Goal: Information Seeking & Learning: Learn about a topic

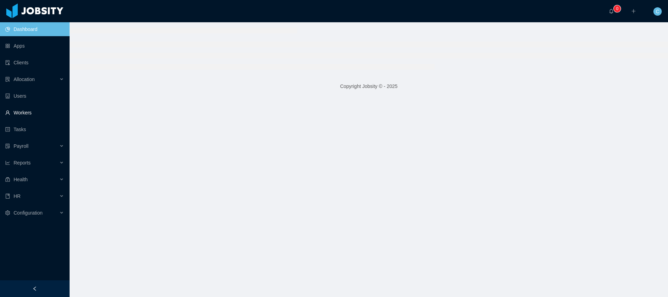
click at [46, 111] on link "Workers" at bounding box center [34, 113] width 59 height 14
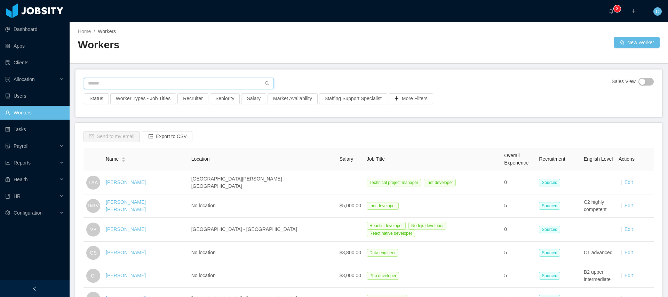
click at [135, 81] on input "text" at bounding box center [179, 83] width 190 height 11
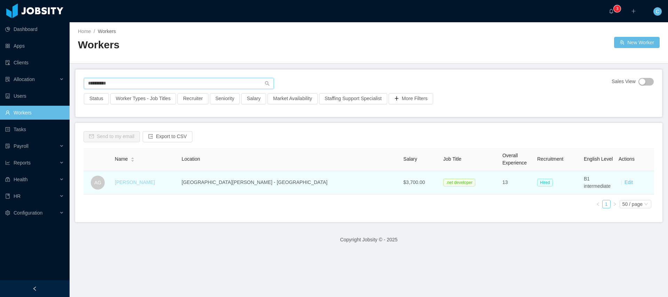
type input "**********"
click at [144, 182] on link "André Guimarães" at bounding box center [135, 182] width 40 height 6
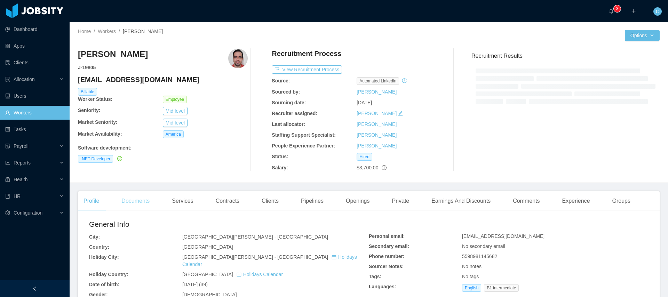
click at [147, 201] on div "Documents" at bounding box center [135, 200] width 39 height 19
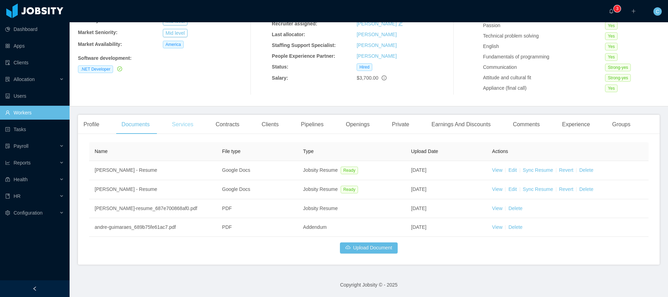
click at [187, 126] on div "Services" at bounding box center [182, 124] width 32 height 19
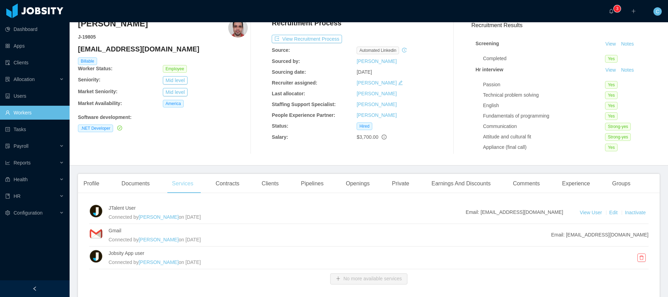
scroll to position [66, 0]
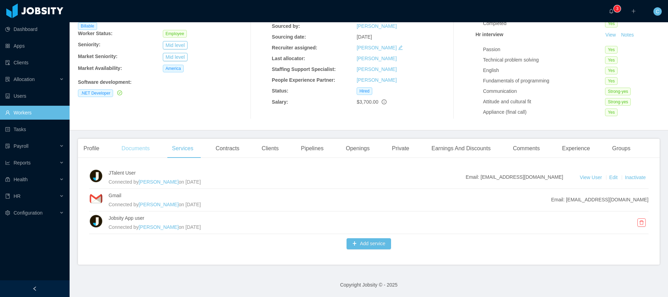
click at [136, 150] on div "Documents" at bounding box center [135, 148] width 39 height 19
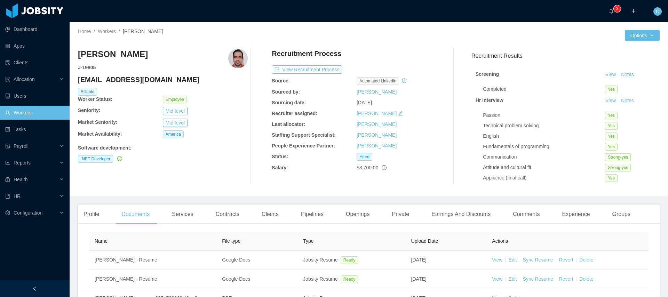
click at [635, 13] on icon "icon: plus" at bounding box center [633, 11] width 5 height 5
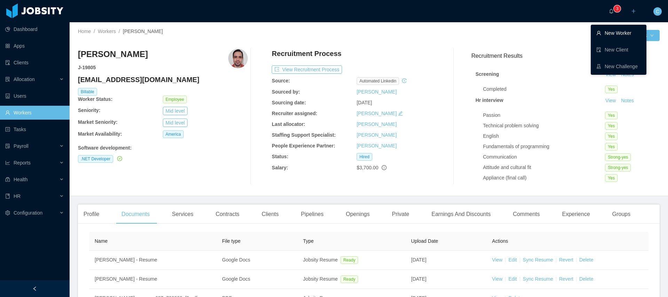
click at [622, 34] on link "New Worker" at bounding box center [618, 33] width 45 height 14
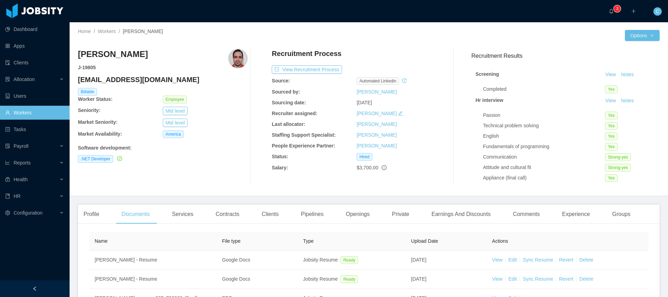
scroll to position [90, 0]
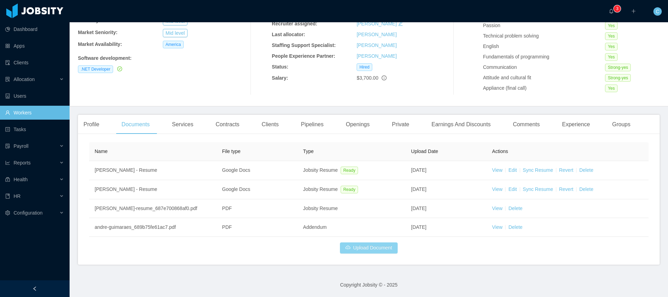
click at [386, 248] on button "Upload Document" at bounding box center [369, 247] width 58 height 11
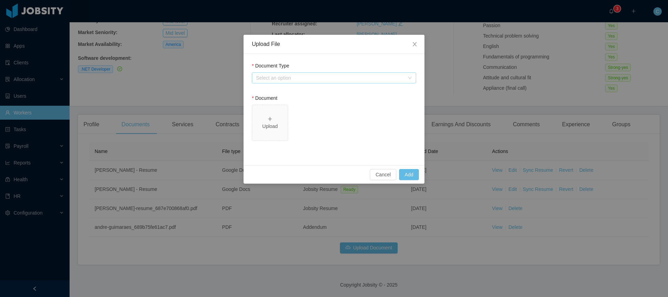
click at [332, 76] on div "Select an option" at bounding box center [330, 77] width 148 height 7
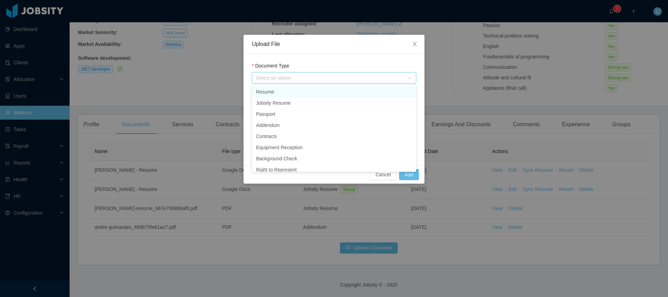
click at [299, 92] on li "Resume" at bounding box center [334, 91] width 164 height 11
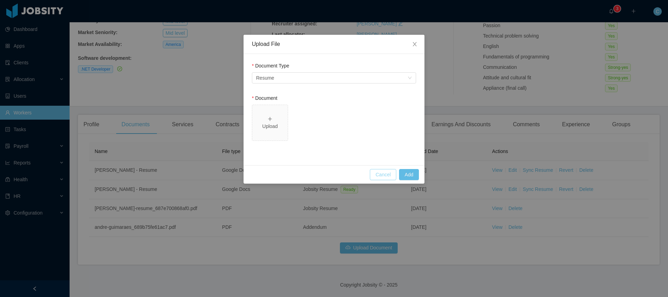
click at [381, 174] on button "Cancel" at bounding box center [383, 174] width 26 height 11
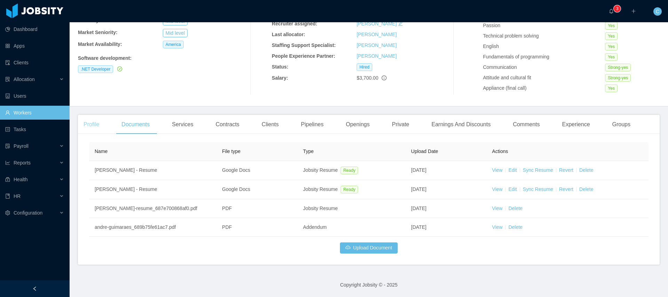
click at [102, 122] on div "Profile" at bounding box center [91, 124] width 27 height 19
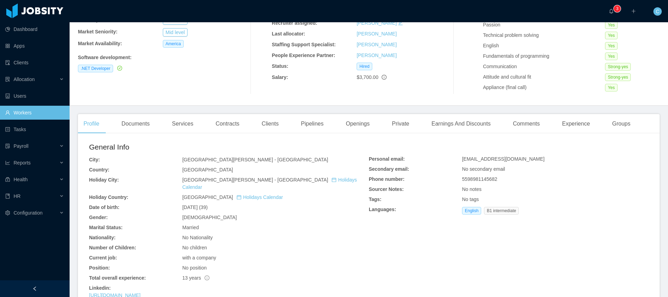
click at [43, 109] on link "Workers" at bounding box center [34, 113] width 59 height 14
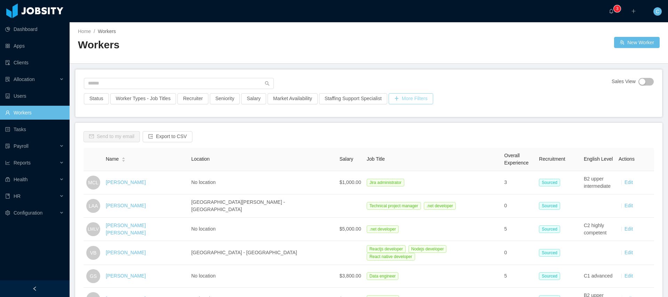
click at [419, 97] on button "More Filters" at bounding box center [410, 98] width 45 height 11
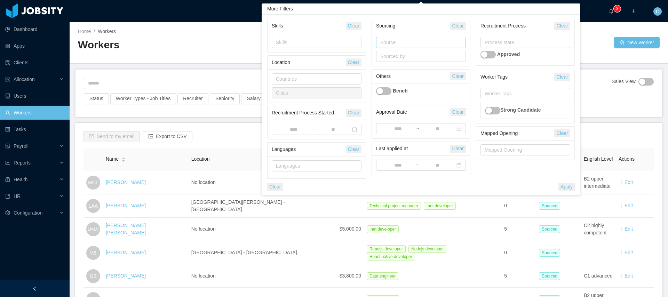
click at [405, 43] on div "Source" at bounding box center [419, 42] width 78 height 7
click at [403, 101] on li "Website application" at bounding box center [421, 100] width 90 height 11
click at [425, 25] on div "Sourcing" at bounding box center [413, 25] width 74 height 13
click at [565, 186] on button "Apply" at bounding box center [566, 187] width 16 height 8
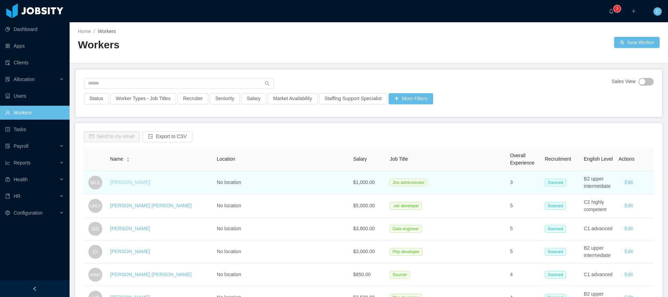
click at [150, 182] on link "Margy Castellanos Leguizamon" at bounding box center [130, 182] width 40 height 6
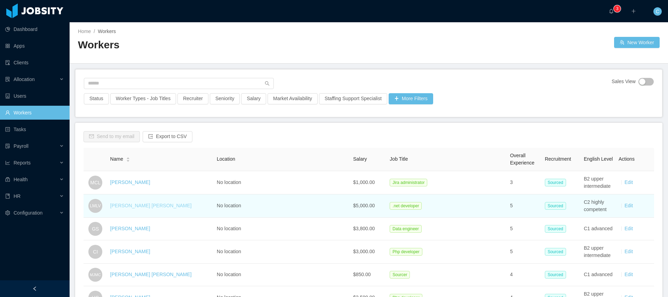
click at [156, 205] on link "Luís Manuel Lepe Vizcaino" at bounding box center [150, 206] width 81 height 6
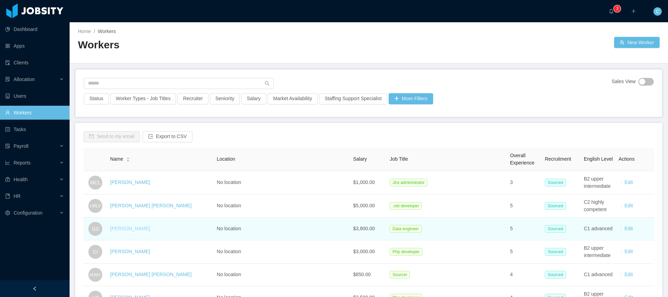
click at [147, 228] on link "Guilherme Schlegel" at bounding box center [130, 229] width 40 height 6
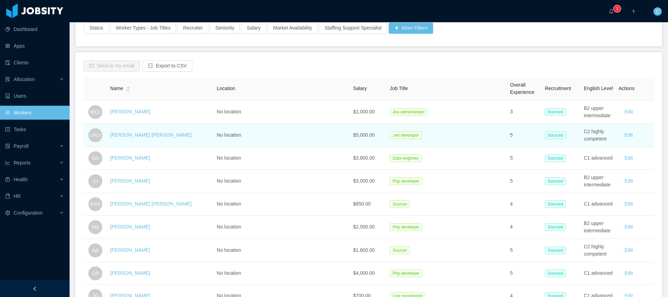
scroll to position [72, 0]
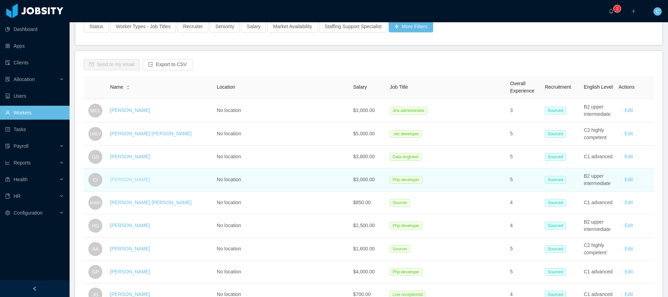
click at [141, 181] on link "Camila Iglesias" at bounding box center [130, 180] width 40 height 6
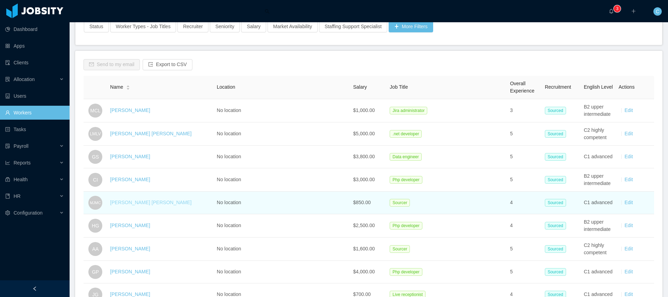
click at [138, 202] on link "Maria Jose Mena Castillo" at bounding box center [150, 203] width 81 height 6
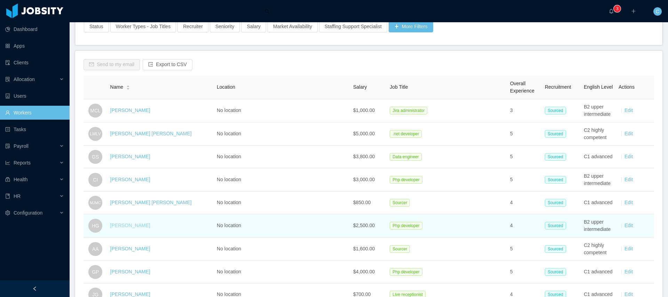
click at [131, 227] on link "Hector Guerrero" at bounding box center [130, 226] width 40 height 6
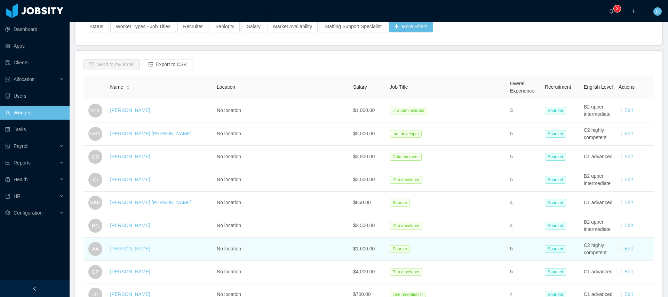
click at [129, 250] on link "Ana Arguedas" at bounding box center [130, 249] width 40 height 6
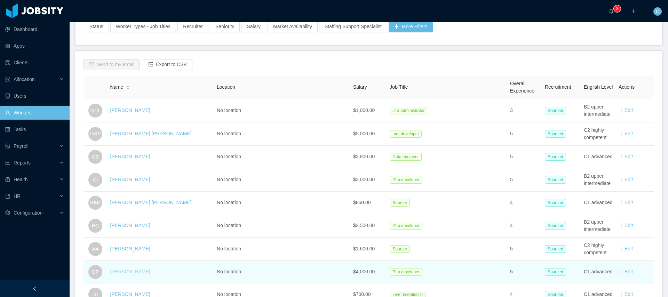
click at [129, 273] on link "[PERSON_NAME]" at bounding box center [130, 272] width 40 height 6
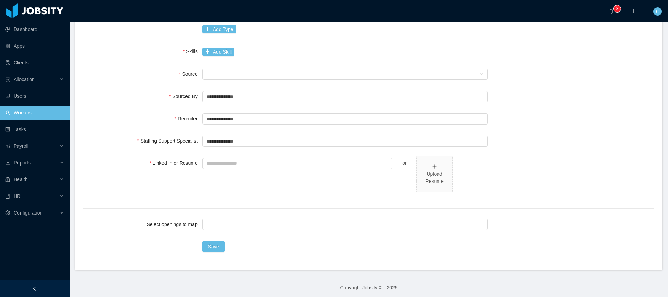
scroll to position [223, 0]
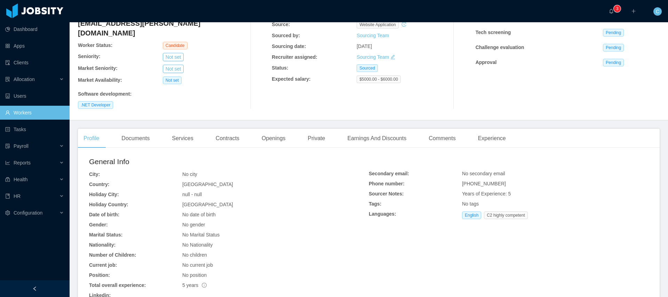
scroll to position [120, 0]
